Goal: Manage account settings

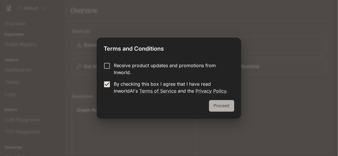
click at [227, 104] on button "Proceed" at bounding box center [221, 106] width 25 height 12
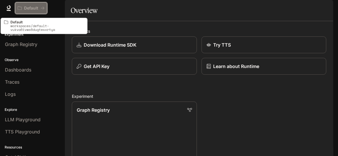
click at [23, 8] on div "Default" at bounding box center [29, 8] width 23 height 5
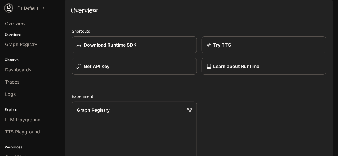
click at [7, 9] on icon at bounding box center [9, 8] width 6 height 6
click at [324, 8] on icon "button" at bounding box center [325, 8] width 5 height 5
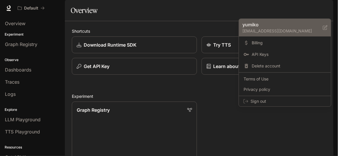
click at [291, 31] on p "[EMAIL_ADDRESS][DOMAIN_NAME]" at bounding box center [282, 31] width 80 height 6
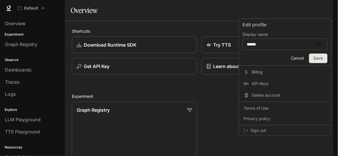
click at [214, 127] on div at bounding box center [169, 78] width 338 height 156
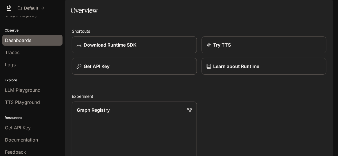
scroll to position [42, 0]
